Goal: Information Seeking & Learning: Learn about a topic

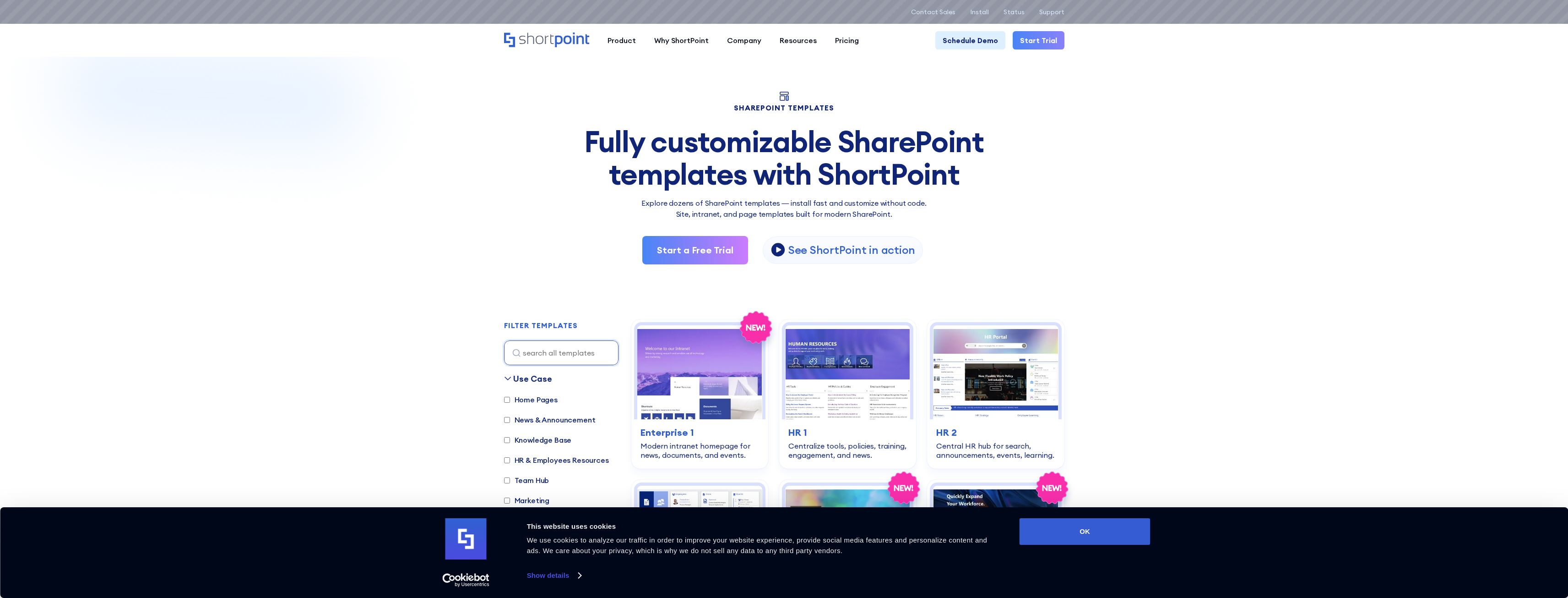
click at [544, 37] on icon "Home" at bounding box center [547, 40] width 85 height 15
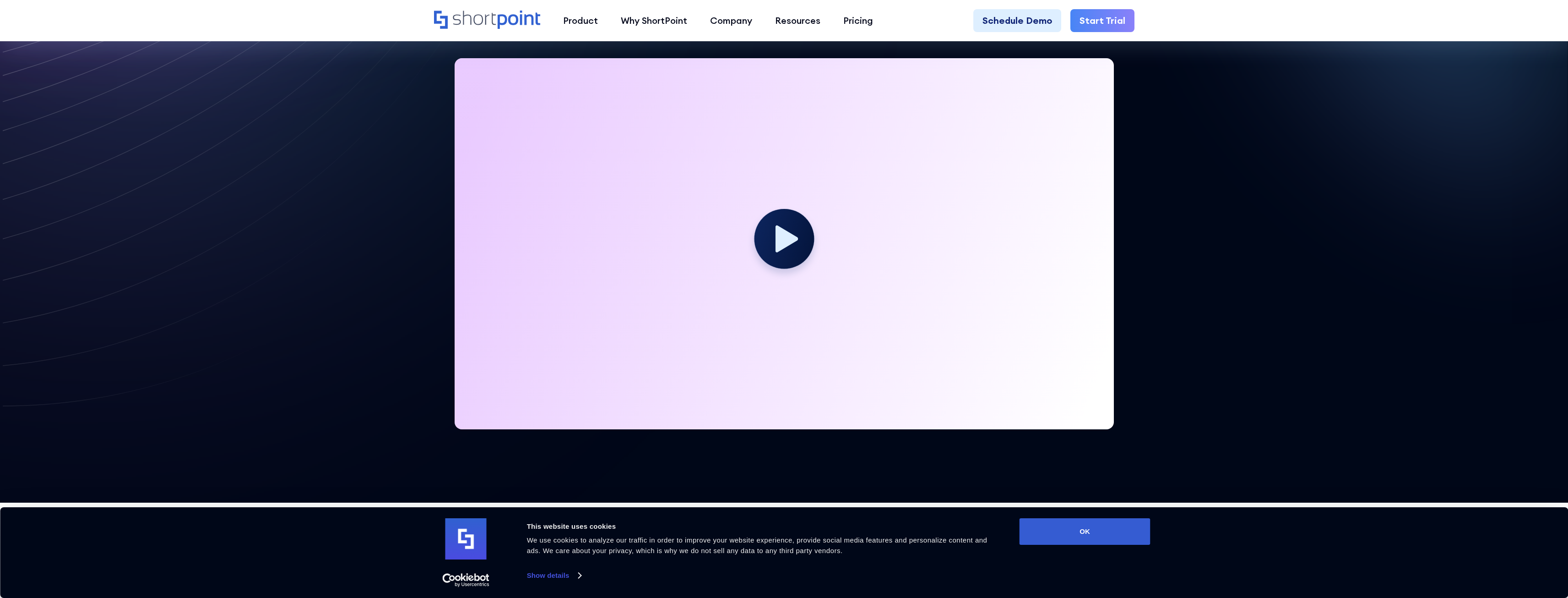
scroll to position [275, 0]
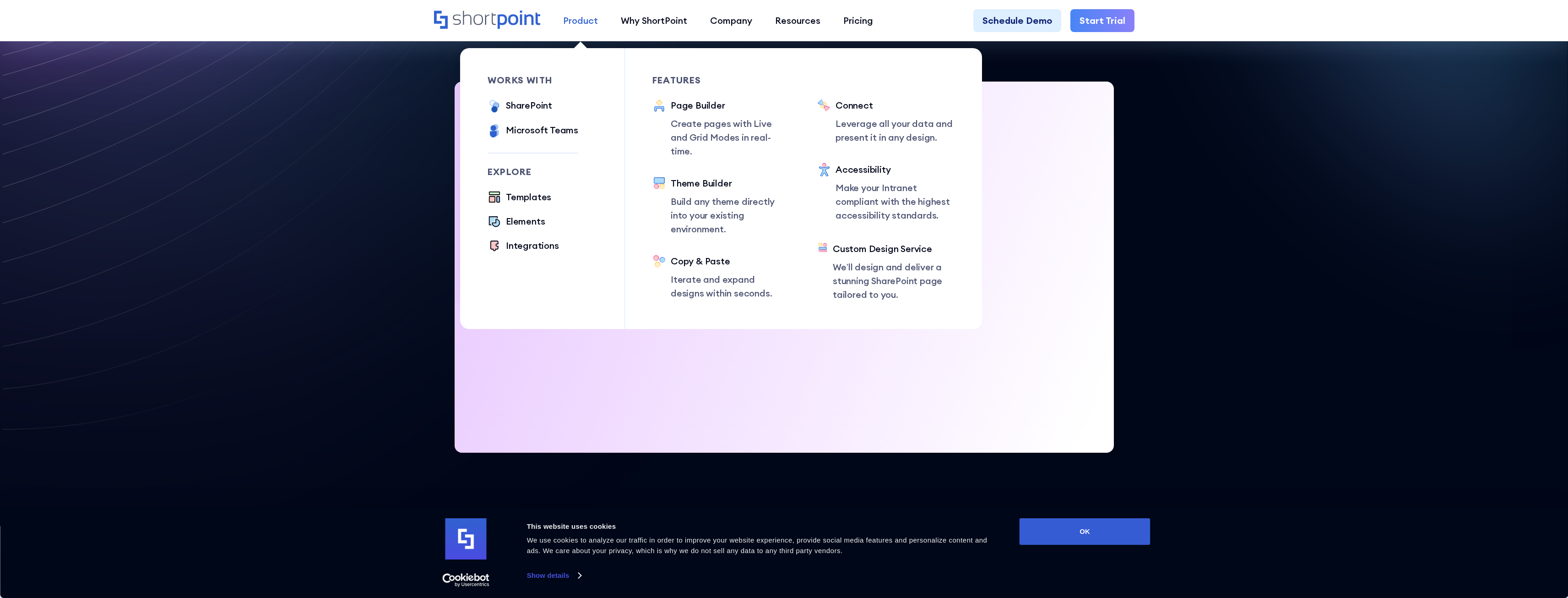
click at [586, 19] on div "Product" at bounding box center [580, 21] width 35 height 14
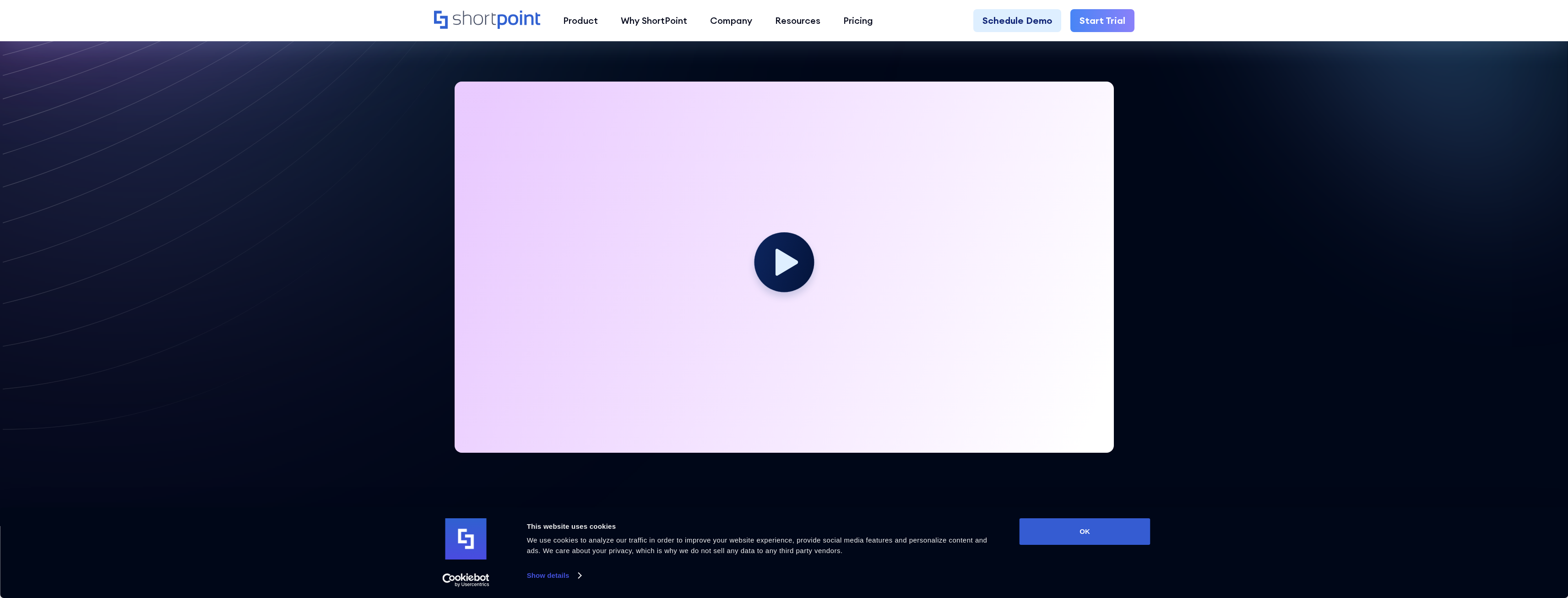
click at [1227, 223] on icon at bounding box center [1155, 60] width 825 height 638
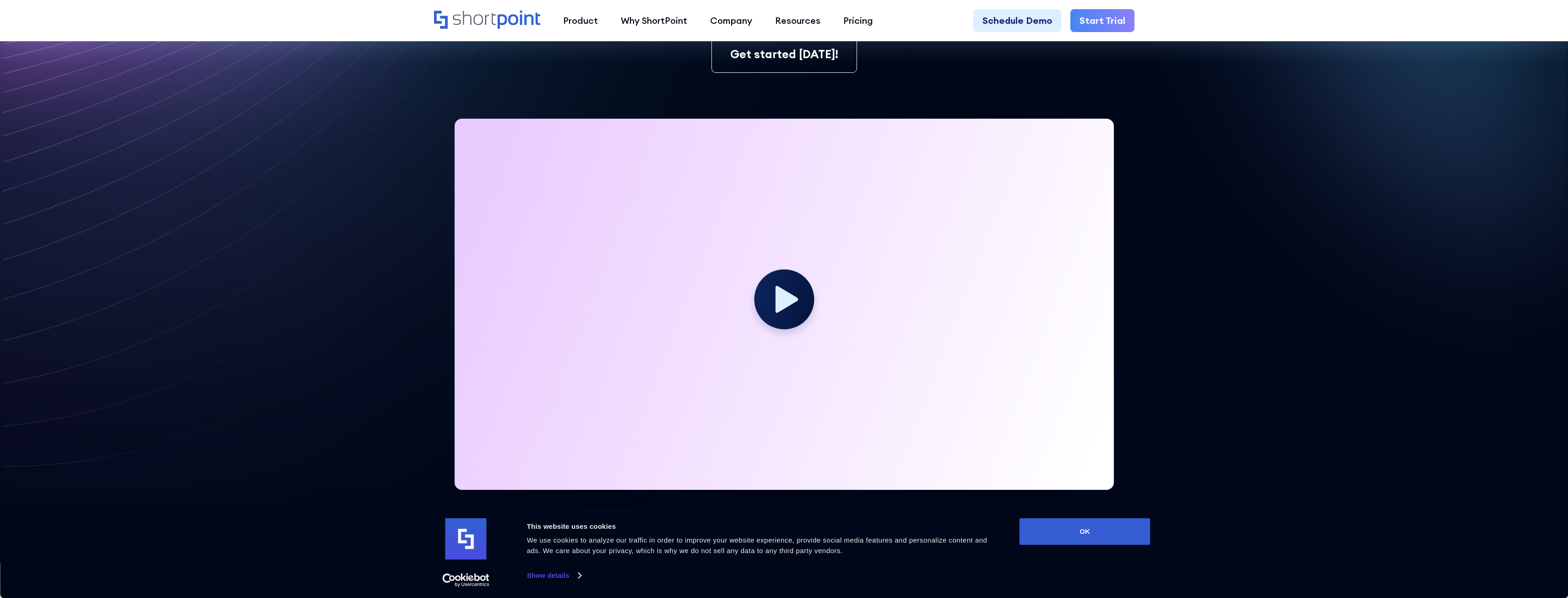
scroll to position [229, 0]
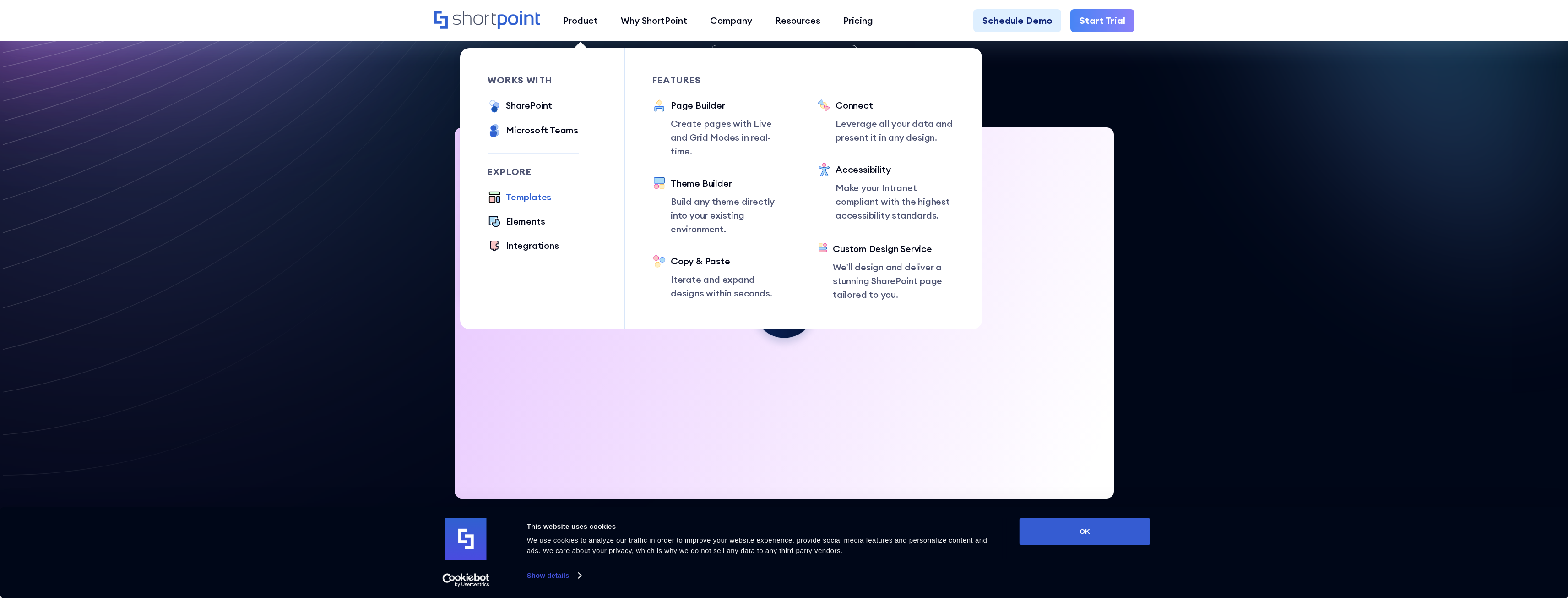
click at [530, 196] on div "Templates" at bounding box center [528, 197] width 45 height 14
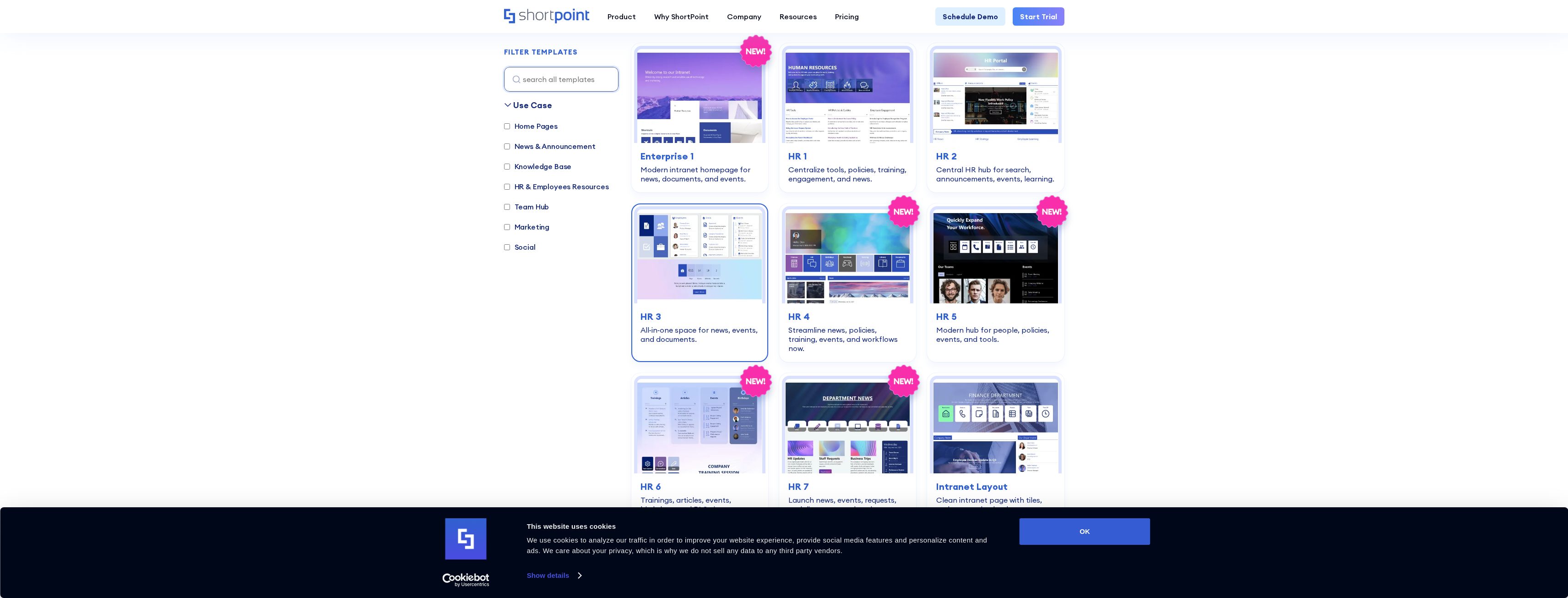
scroll to position [275, 0]
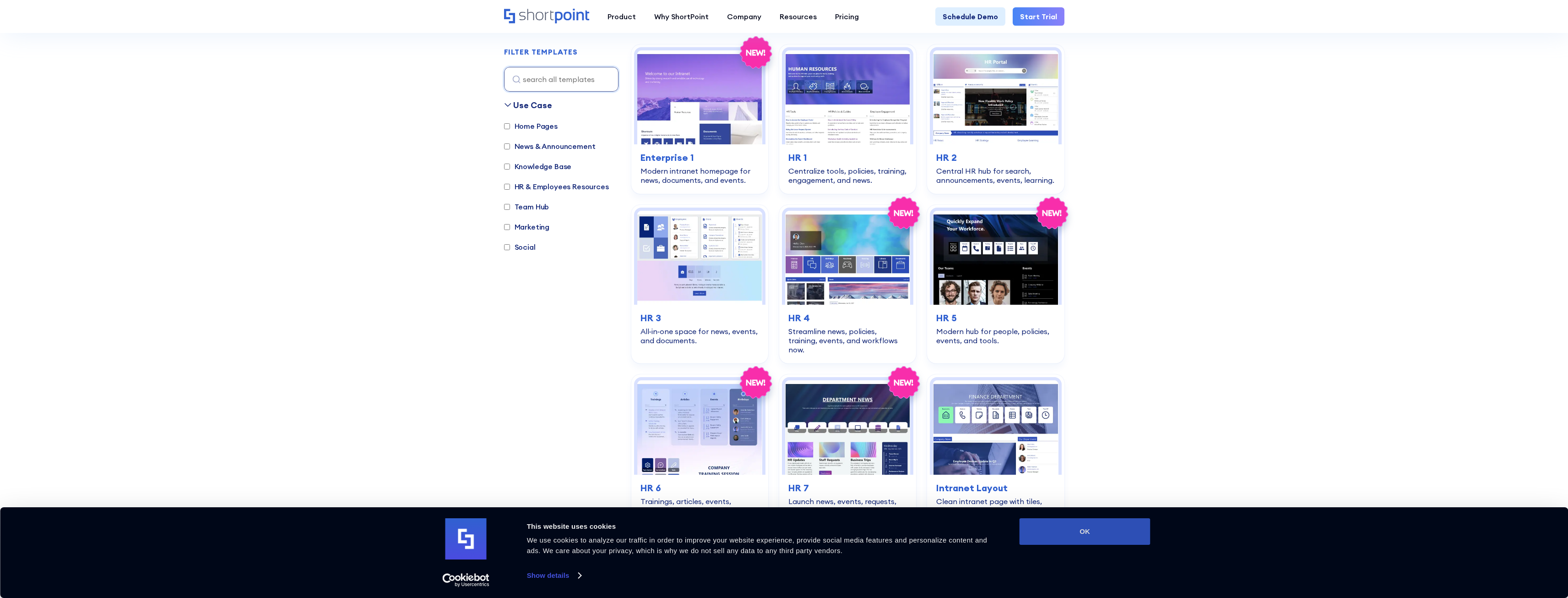
click at [1068, 526] on button "OK" at bounding box center [1085, 532] width 131 height 27
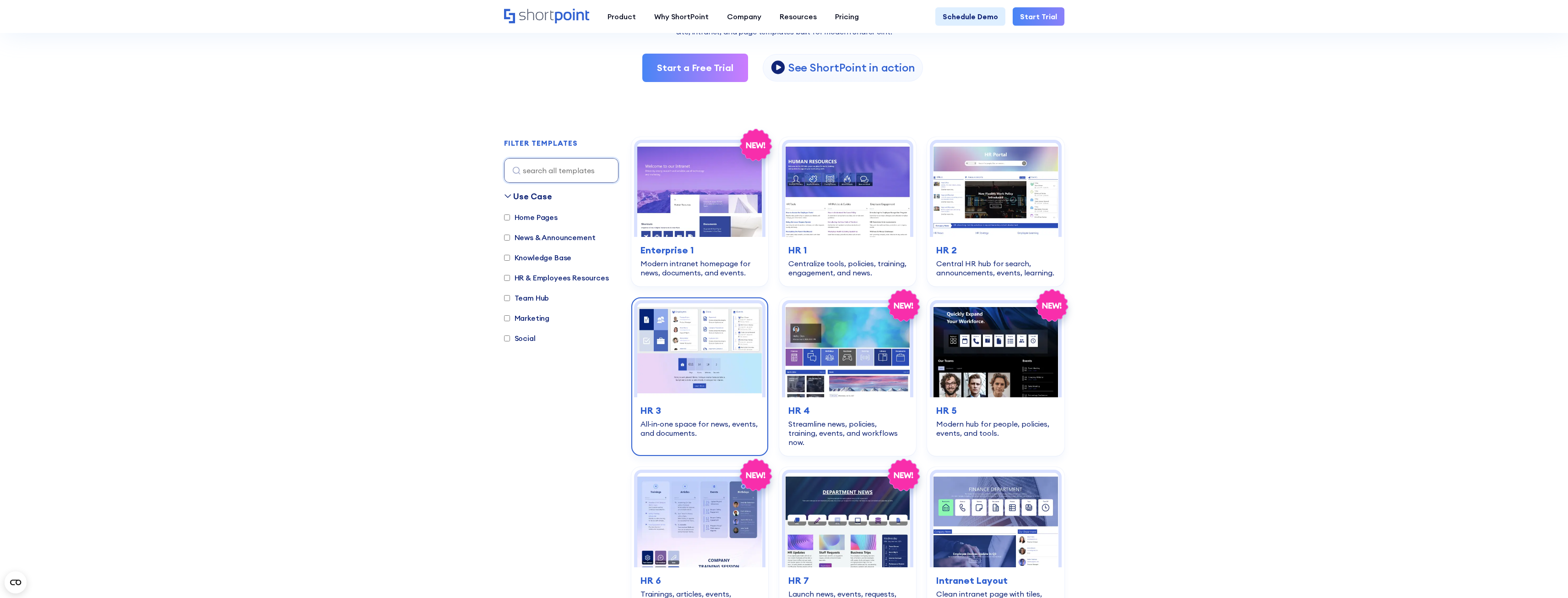
scroll to position [138, 0]
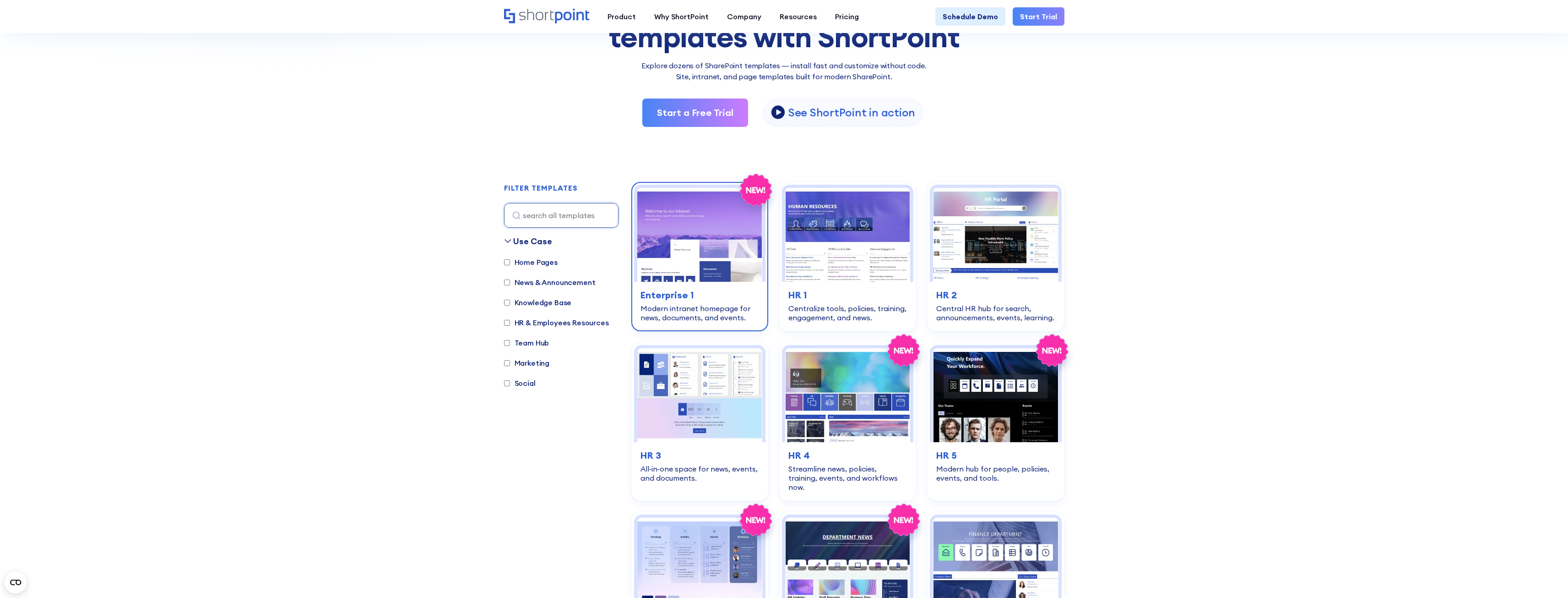
click at [724, 241] on img at bounding box center [699, 234] width 125 height 94
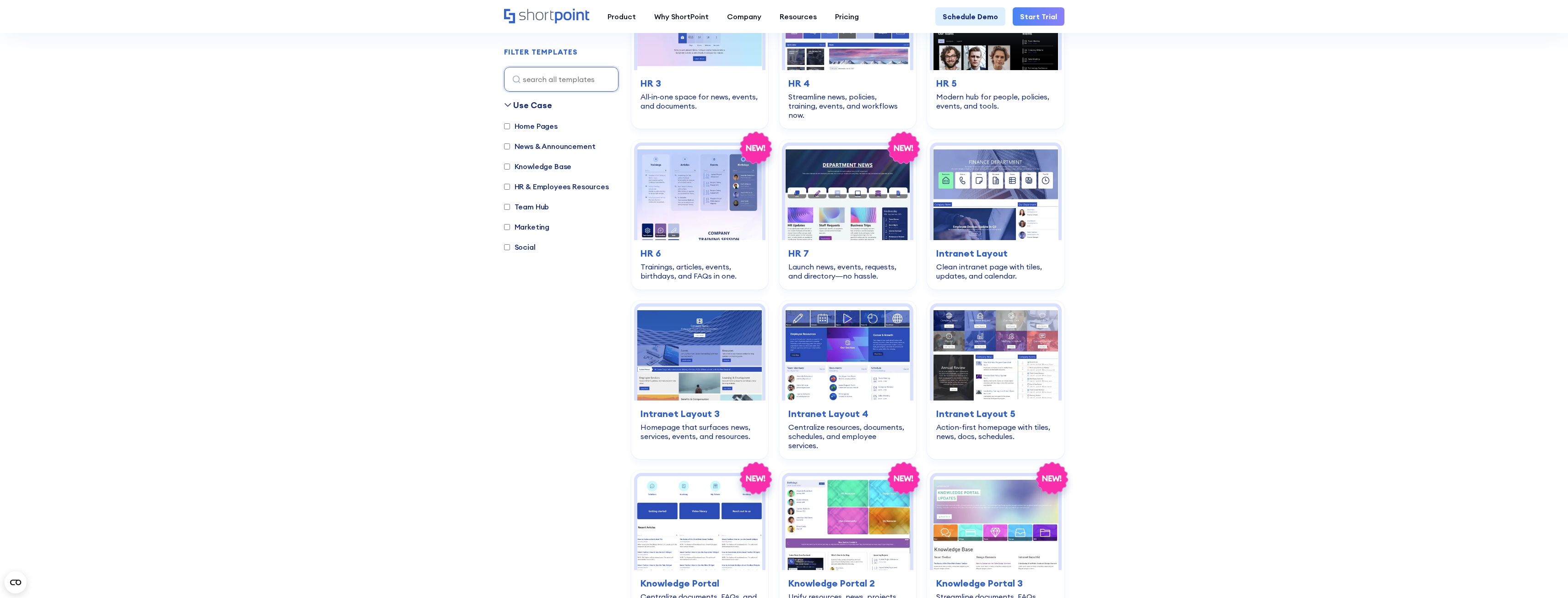
scroll to position [504, 0]
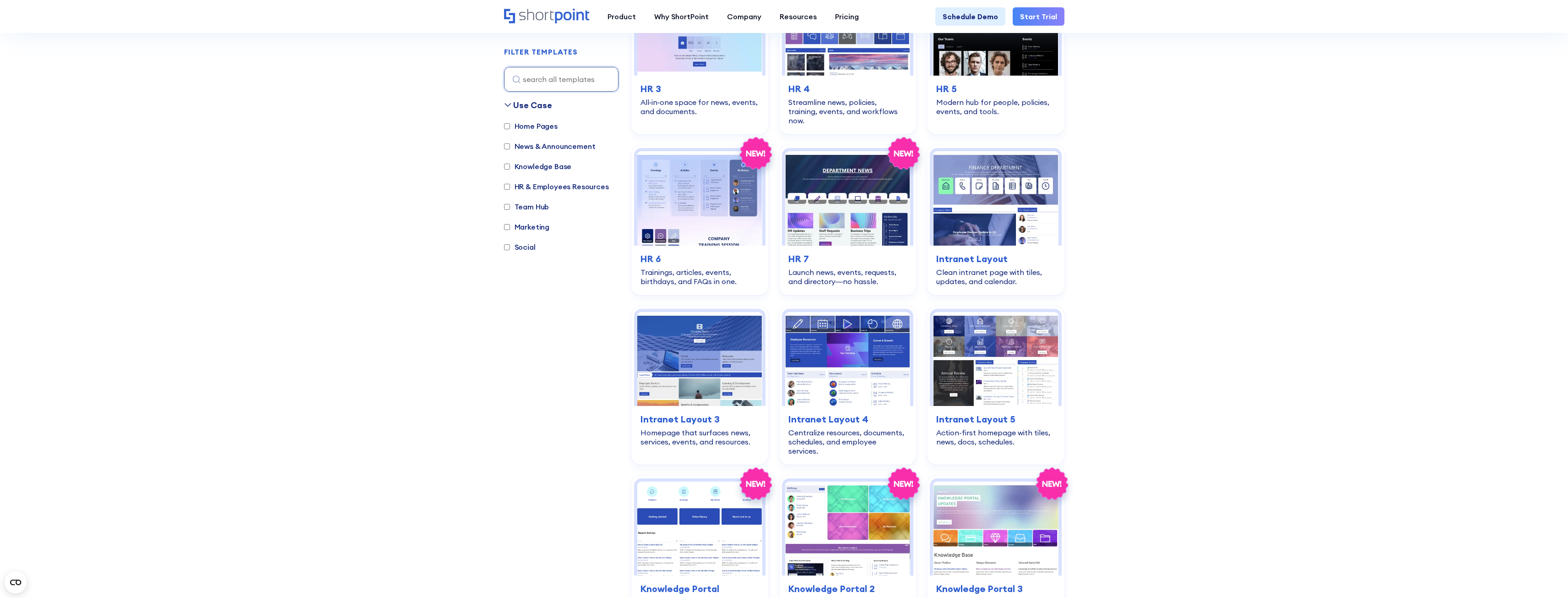
click at [569, 147] on label "News & Announcement" at bounding box center [550, 146] width 91 height 11
click at [510, 147] on input "News & Announcement" at bounding box center [507, 146] width 6 height 6
checkbox input "true"
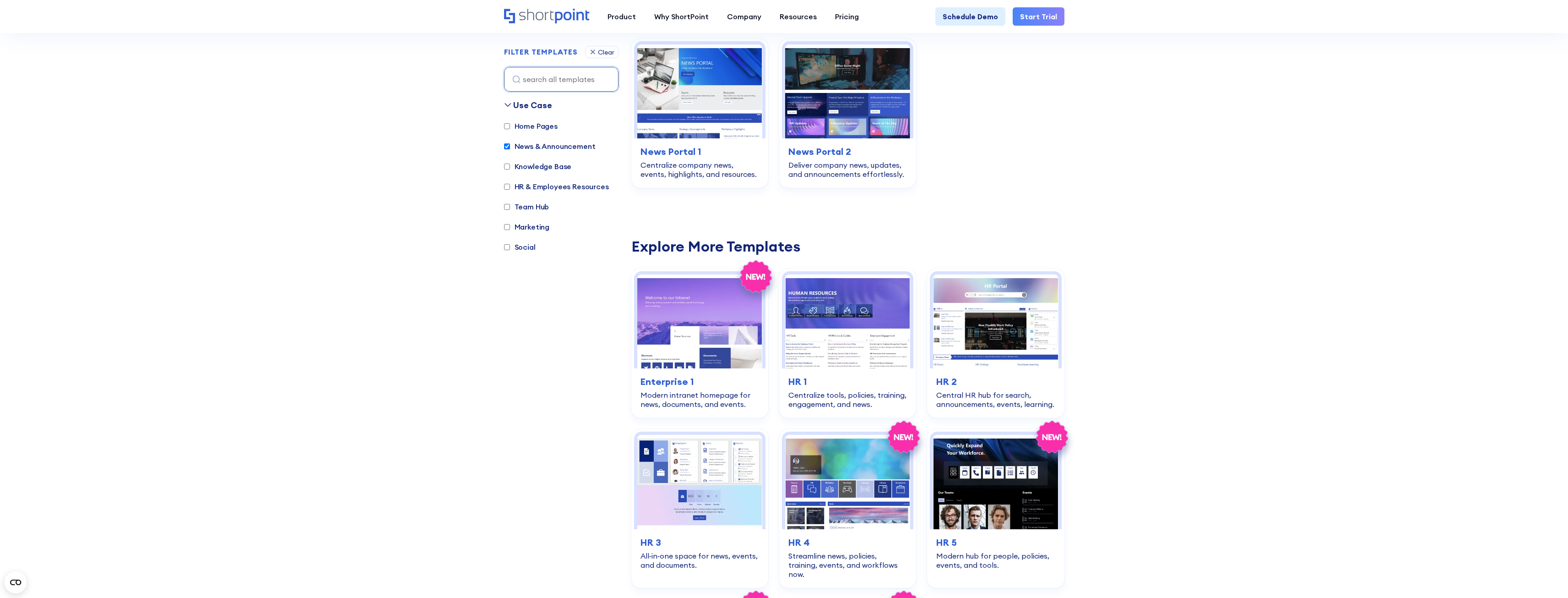
scroll to position [273, 0]
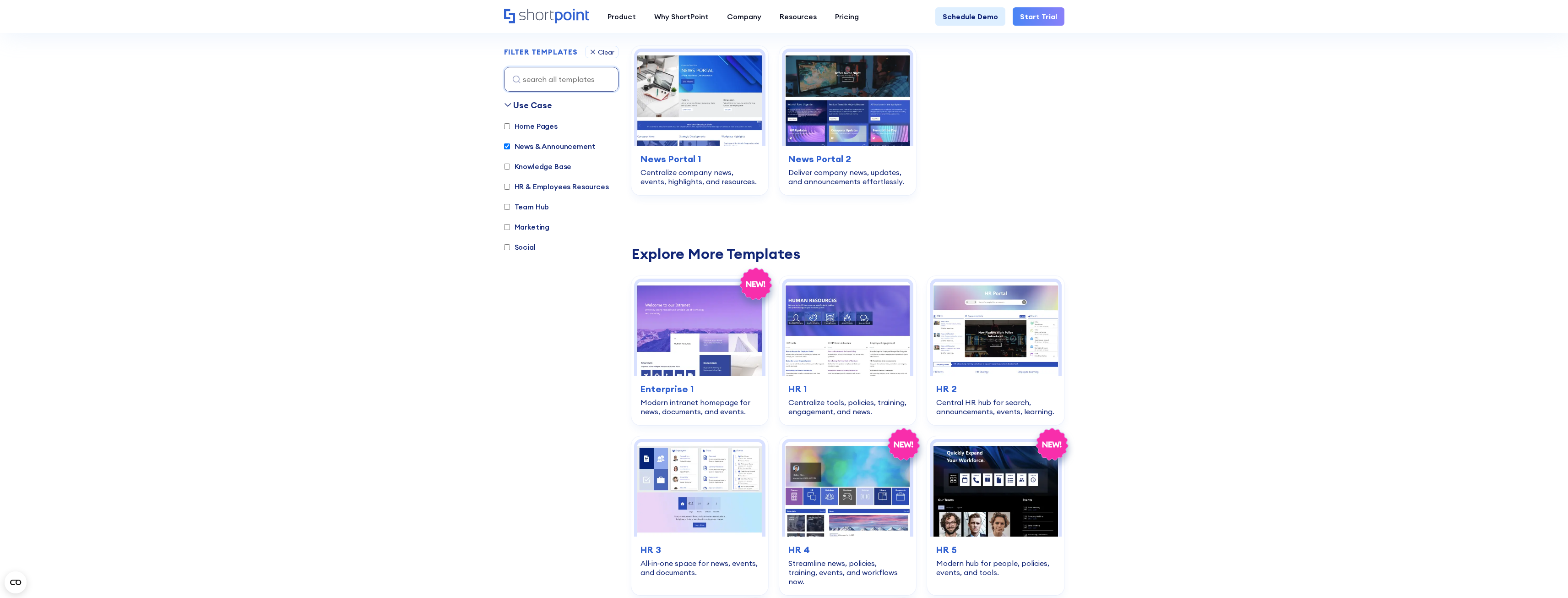
click at [554, 167] on label "Knowledge Base" at bounding box center [537, 166] width 68 height 11
click at [510, 167] on input "Knowledge Base" at bounding box center [507, 167] width 6 height 6
checkbox input "true"
